Goal: Check status: Check status

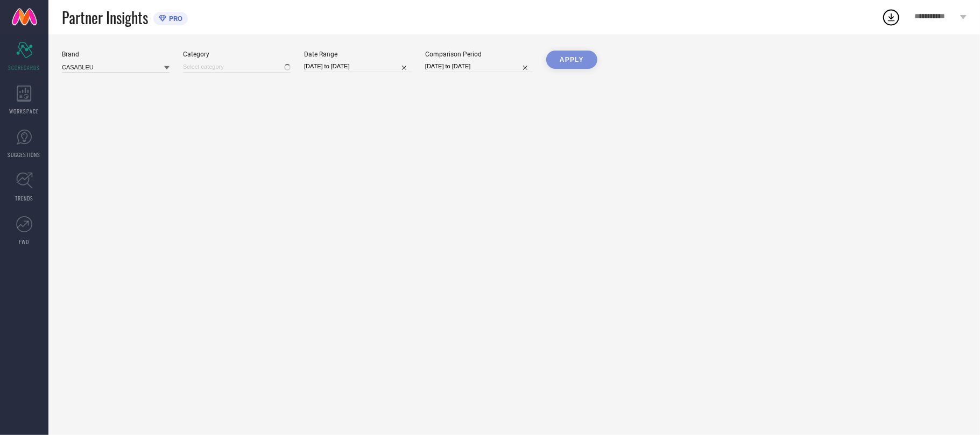
type input "All"
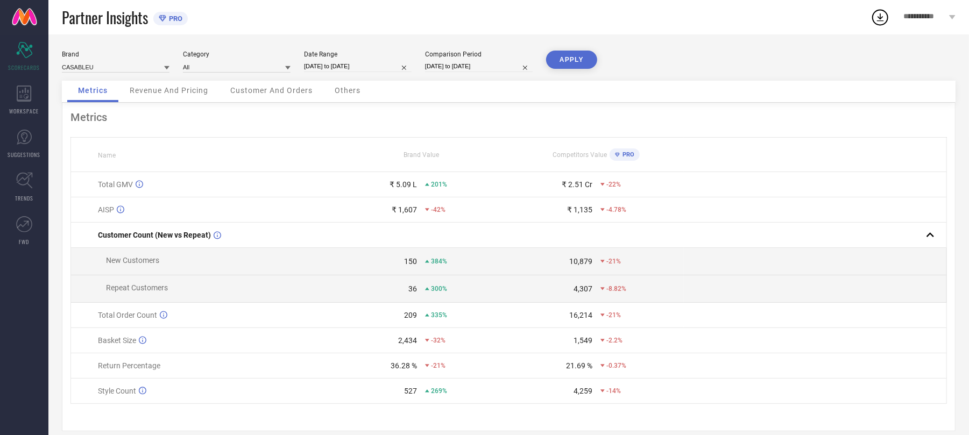
click at [334, 68] on input "[DATE] to [DATE]" at bounding box center [358, 66] width 108 height 11
select select "5"
select select "2025"
select select "6"
select select "2025"
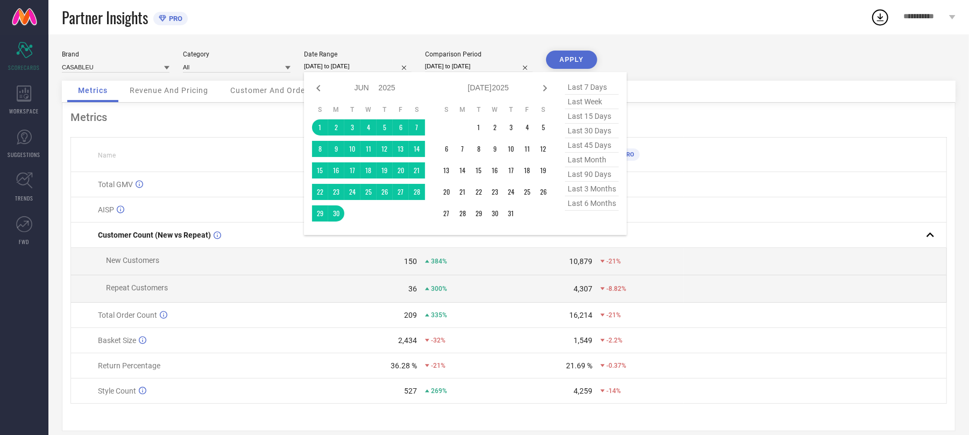
click at [679, 45] on div "Brand CASABLEU Category All Date Range [DATE] to [DATE] Jan Feb Mar Apr May Jun…" at bounding box center [508, 240] width 920 height 413
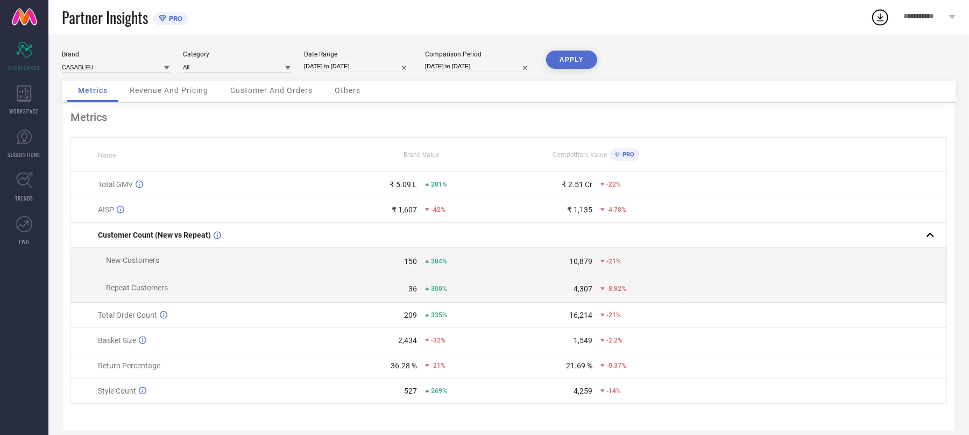
select select "5"
select select "2025"
select select "6"
select select "2025"
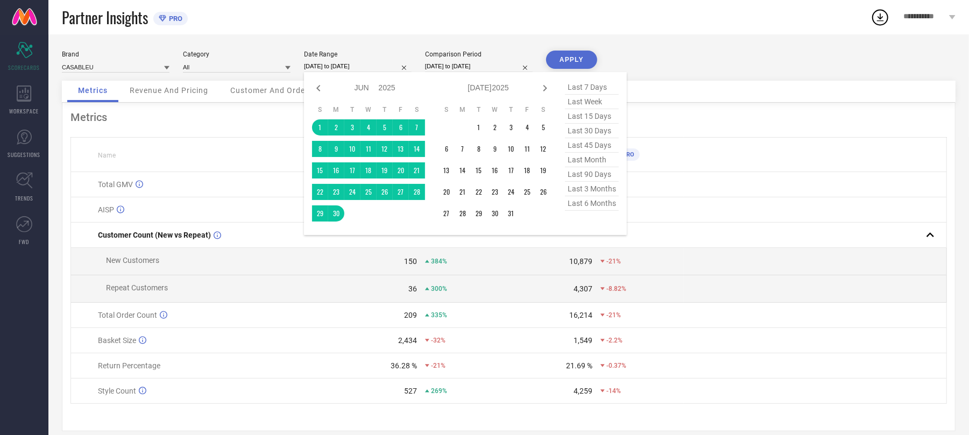
click at [392, 67] on input "[DATE] to [DATE]" at bounding box center [358, 66] width 108 height 11
click at [599, 164] on span "last month" at bounding box center [592, 160] width 54 height 15
type input "[DATE] to [DATE]"
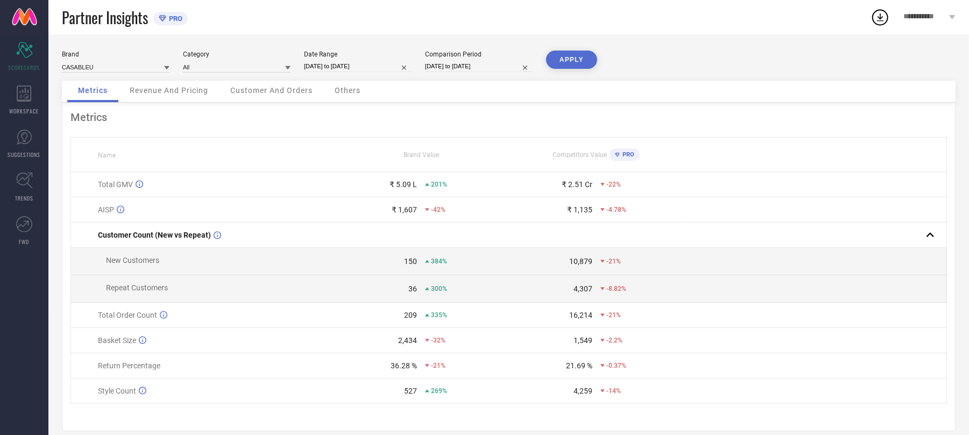
click at [564, 60] on button "APPLY" at bounding box center [571, 60] width 51 height 18
click at [355, 62] on input "[DATE] to [DATE]" at bounding box center [358, 66] width 108 height 11
select select "6"
select select "2025"
select select "7"
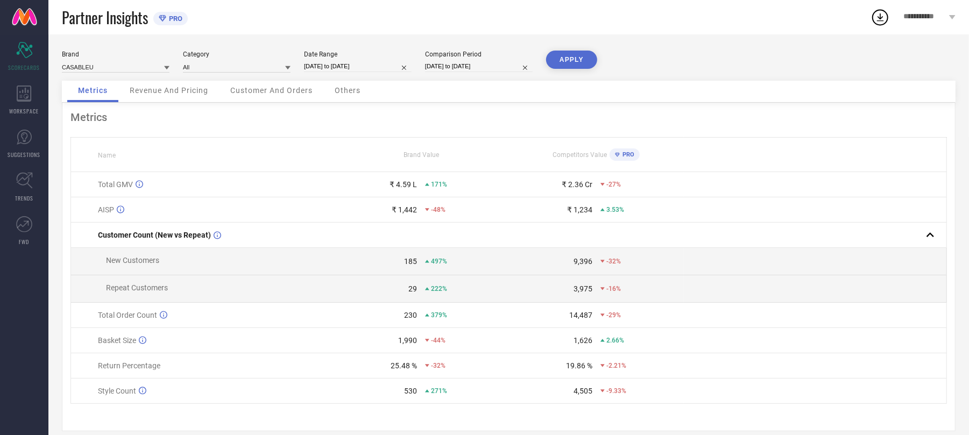
select select "2025"
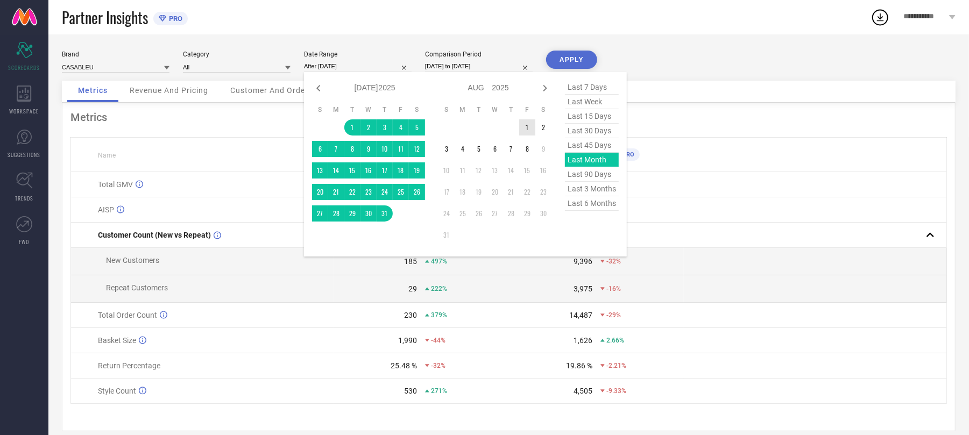
click at [525, 125] on td "1" at bounding box center [527, 127] width 16 height 16
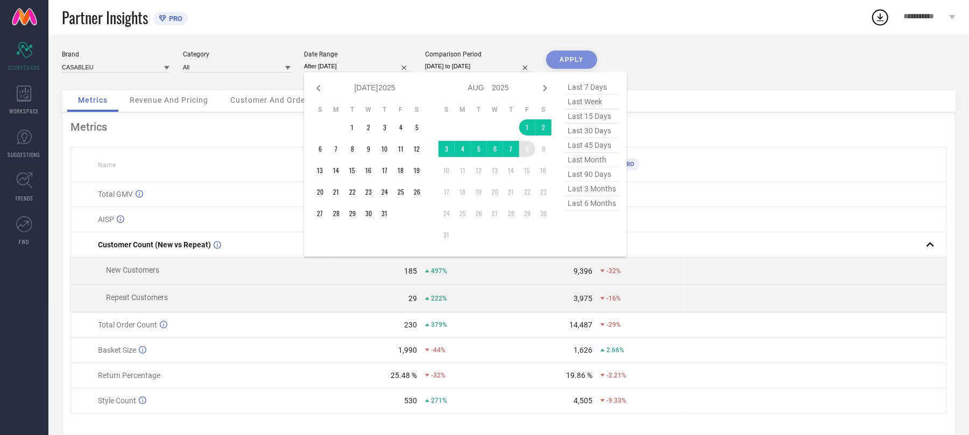
type input "[DATE] to [DATE]"
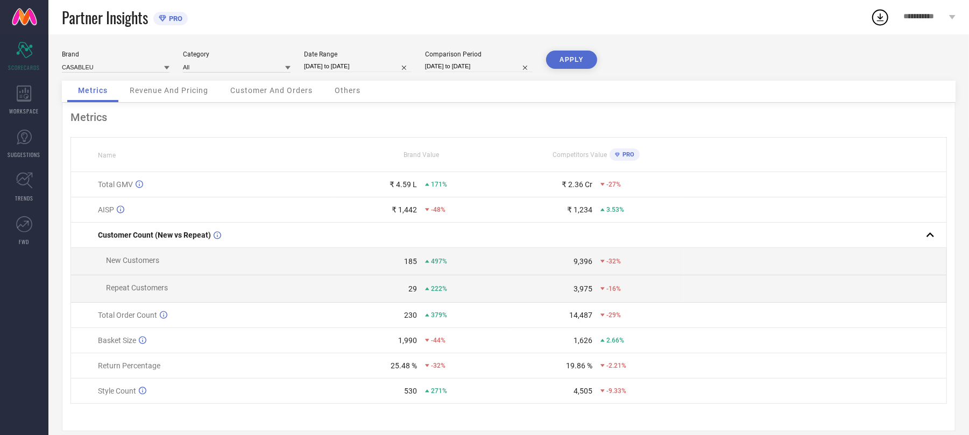
click at [588, 56] on button "APPLY" at bounding box center [571, 60] width 51 height 18
click at [22, 102] on div "WORKSPACE" at bounding box center [24, 100] width 48 height 43
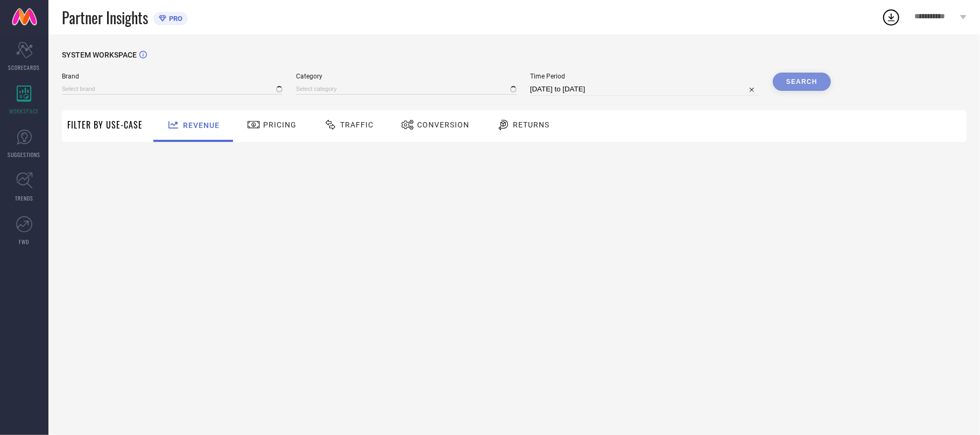
type input "CASABLEU"
type input "All"
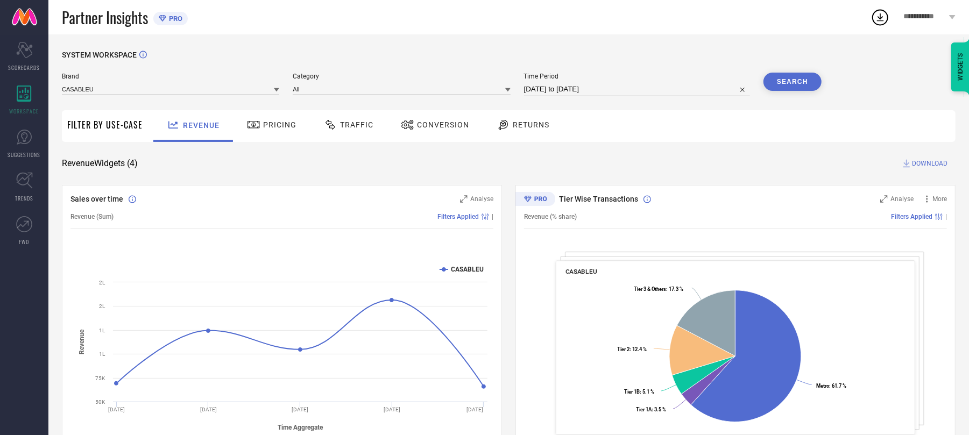
click at [278, 118] on div "Pricing" at bounding box center [271, 125] width 55 height 18
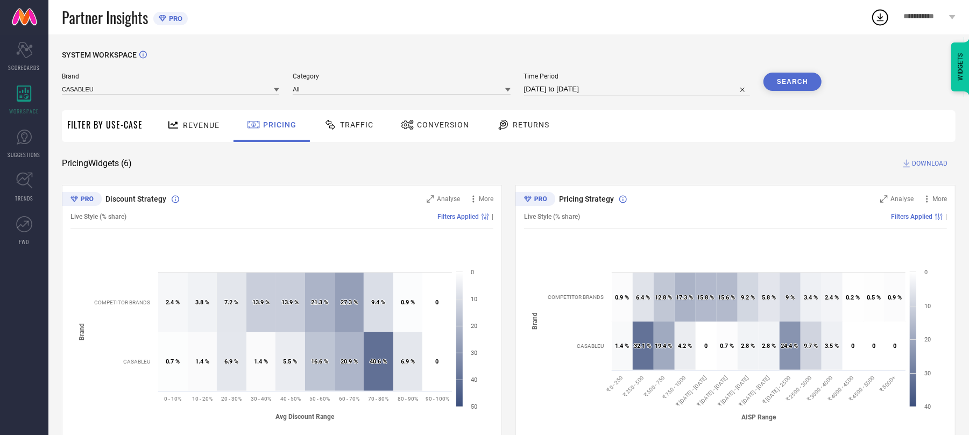
click at [337, 119] on div at bounding box center [332, 124] width 16 height 13
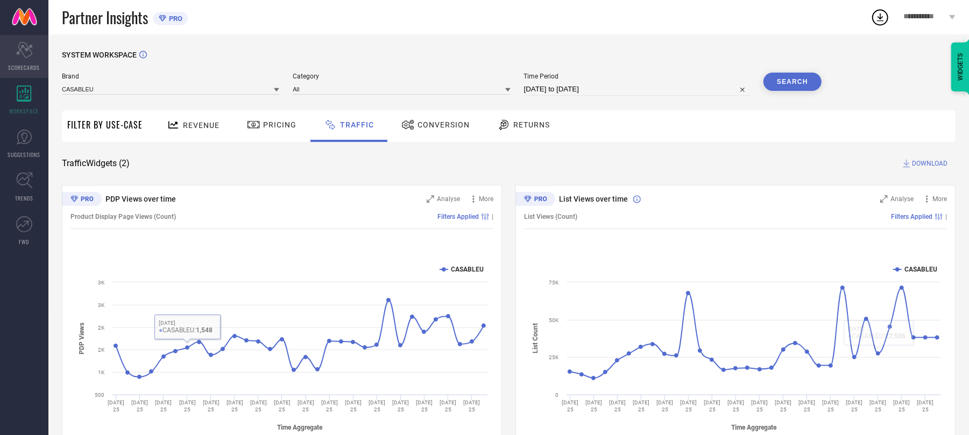
click at [20, 52] on icon "Scorecard" at bounding box center [24, 50] width 17 height 16
